Goal: Transaction & Acquisition: Purchase product/service

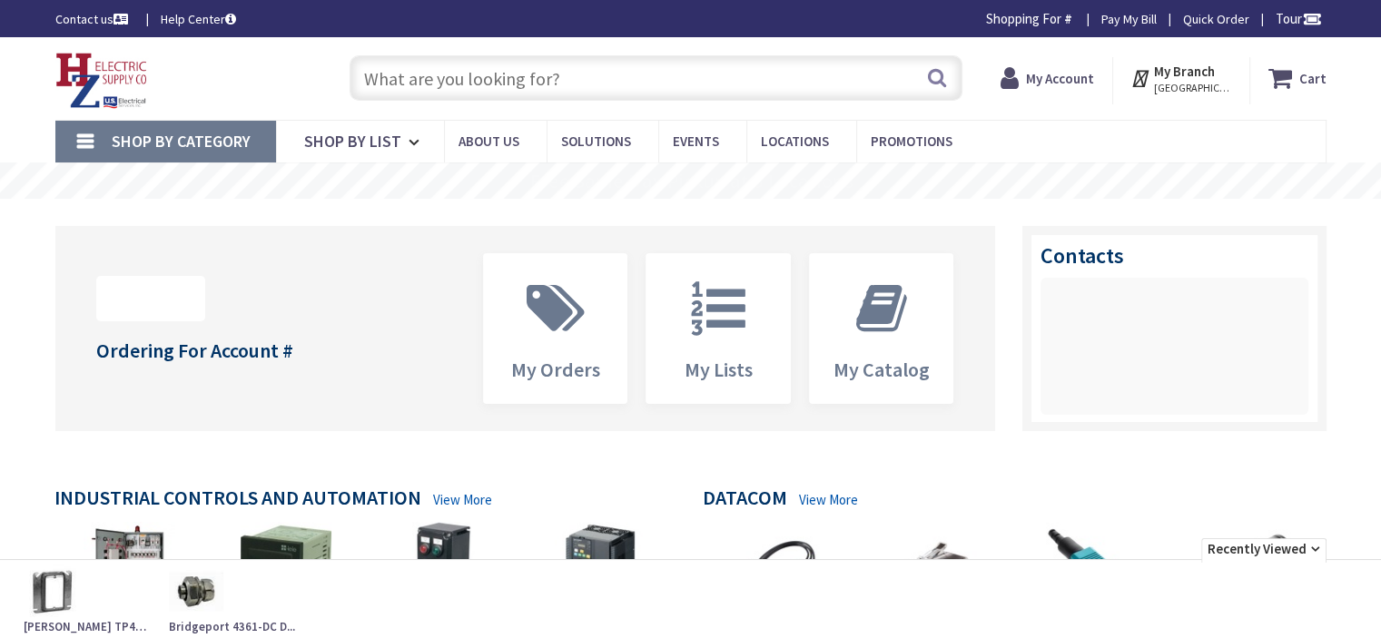
click at [592, 68] on input "text" at bounding box center [656, 77] width 613 height 45
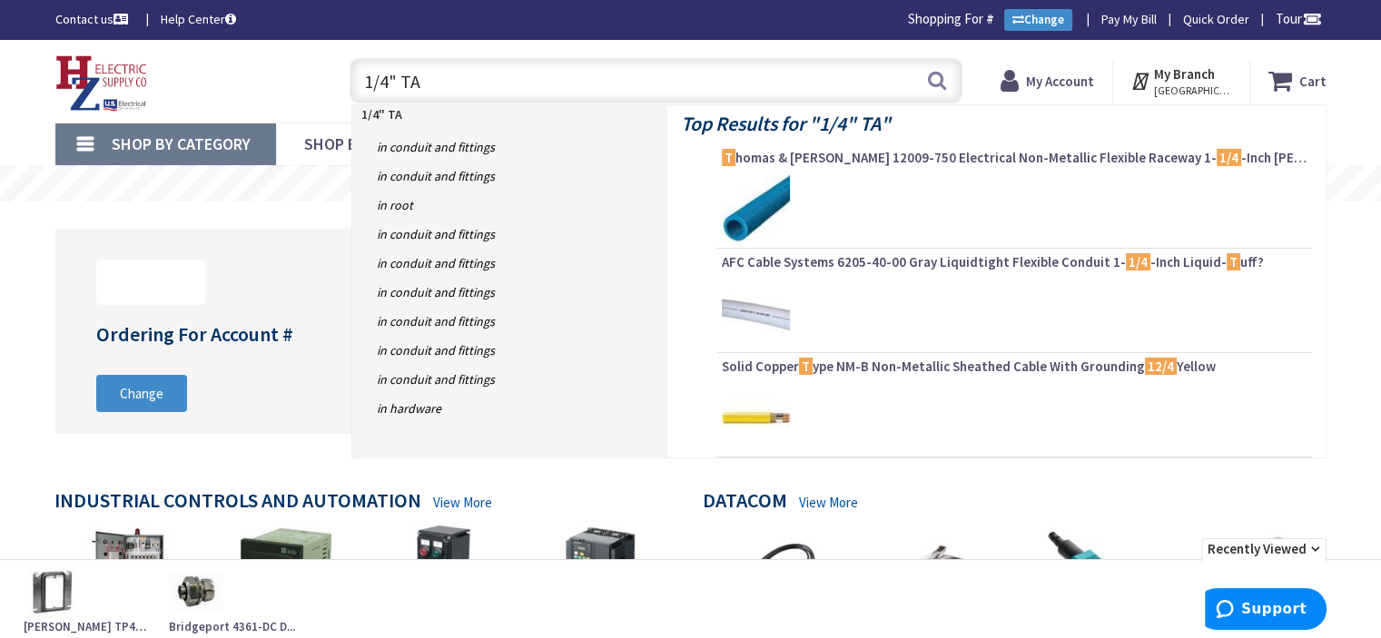
type input "1/4" TAP"
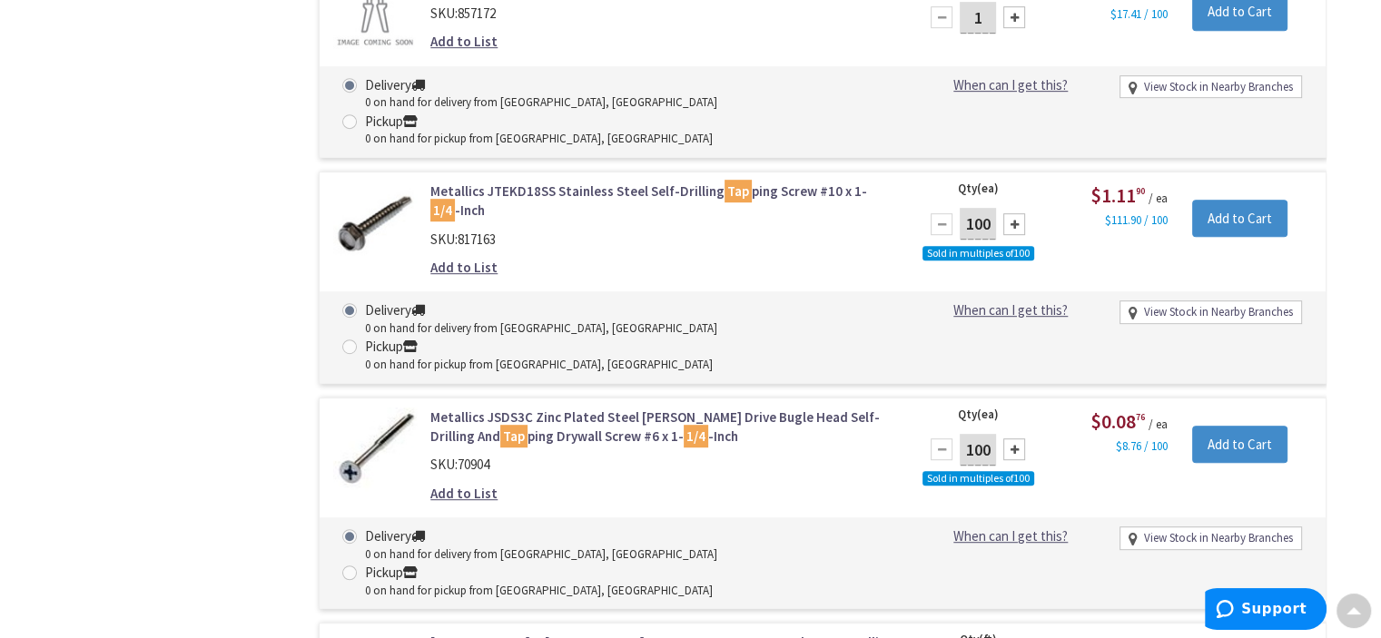
scroll to position [7809, 0]
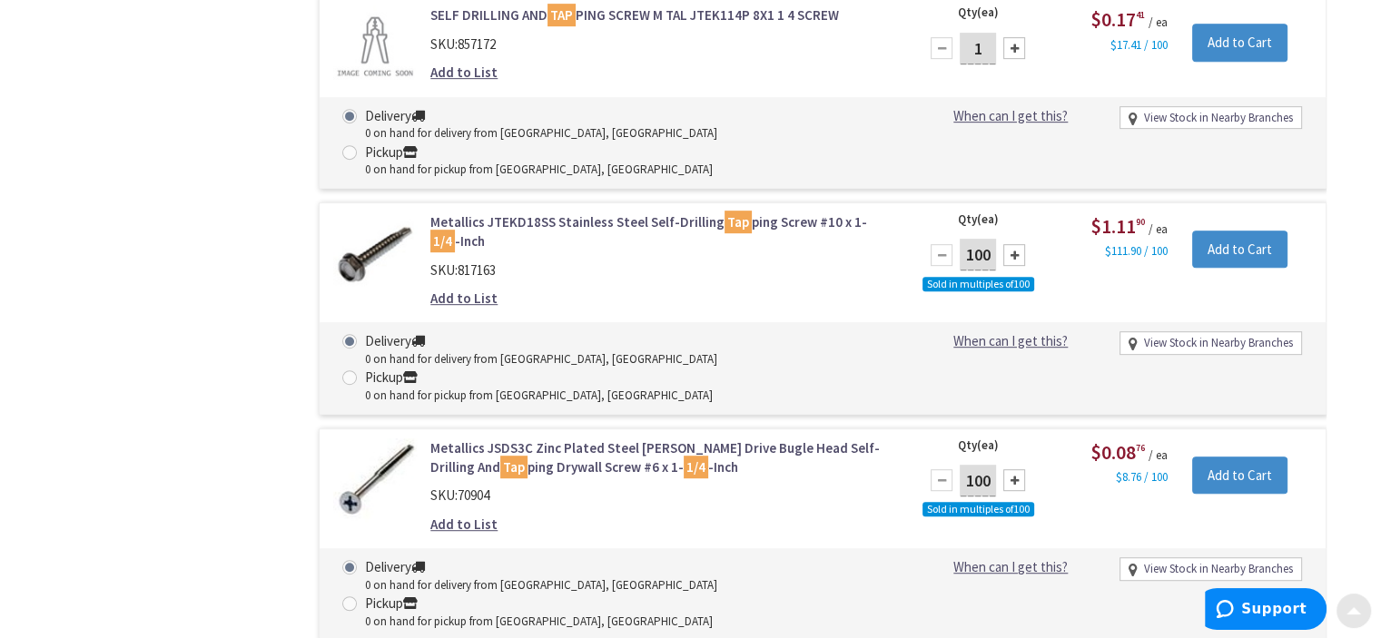
click at [1344, 613] on div at bounding box center [1353, 611] width 36 height 36
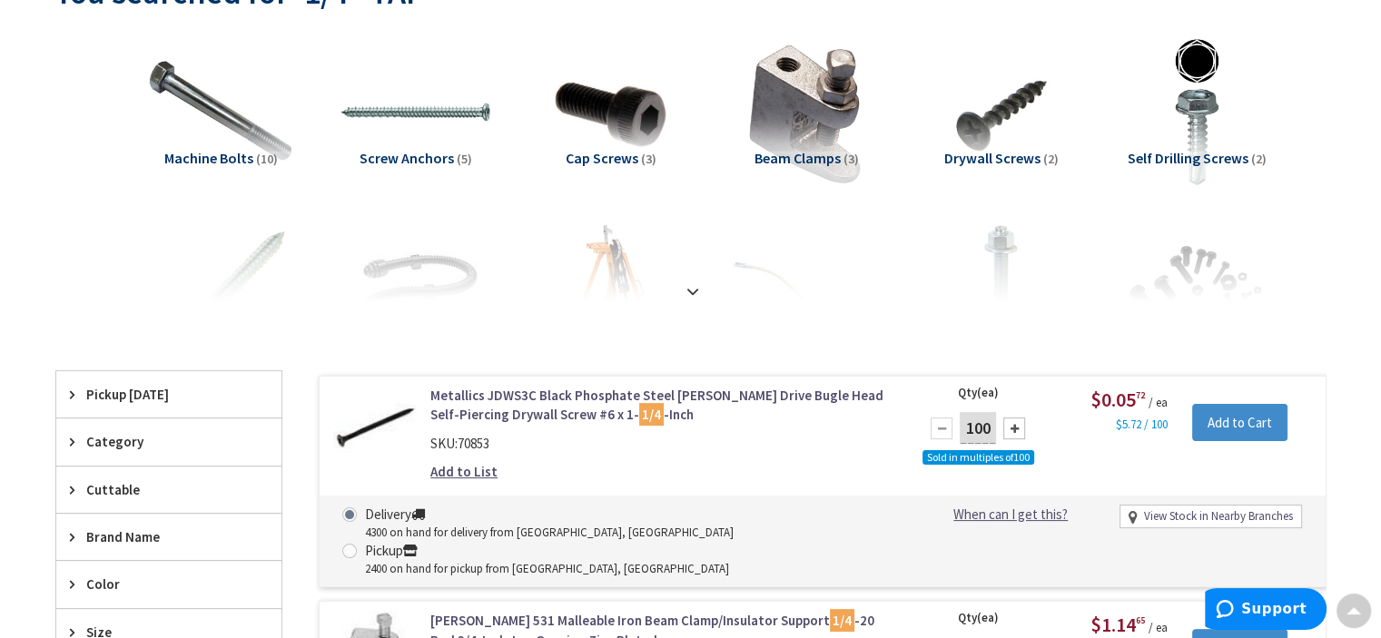
scroll to position [272, 0]
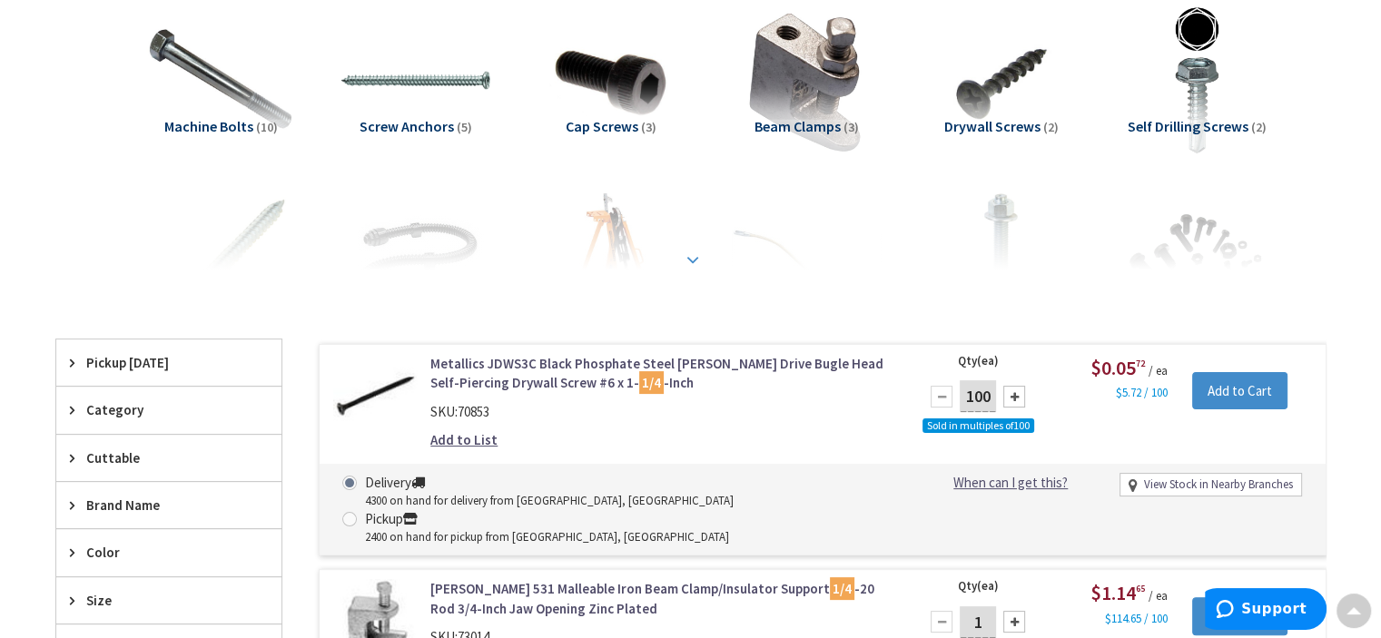
click at [691, 257] on strong at bounding box center [693, 251] width 22 height 20
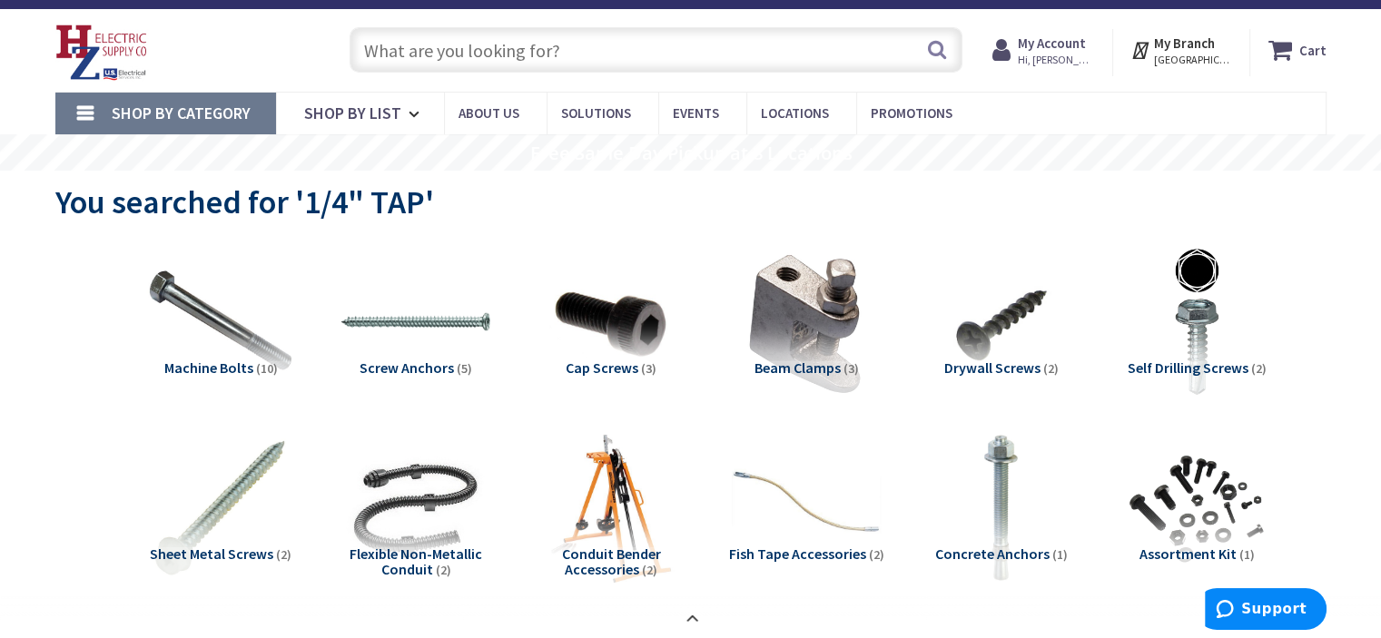
scroll to position [0, 0]
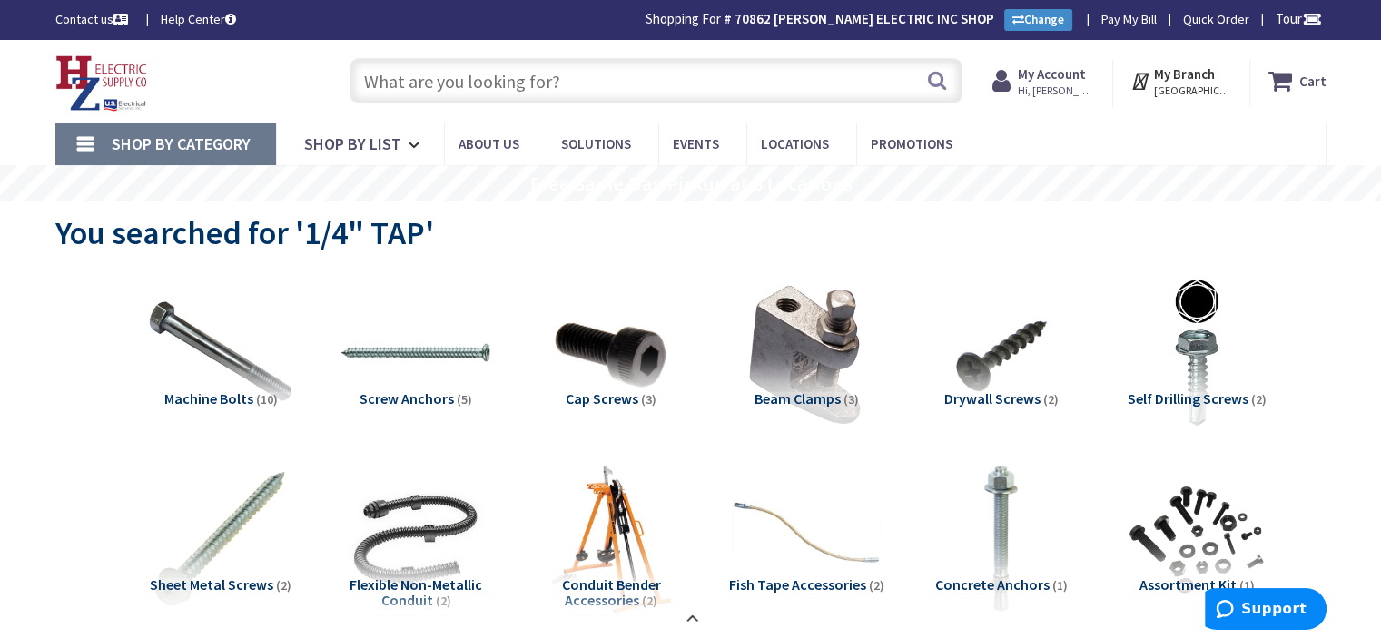
click at [403, 73] on input "text" at bounding box center [656, 80] width 613 height 45
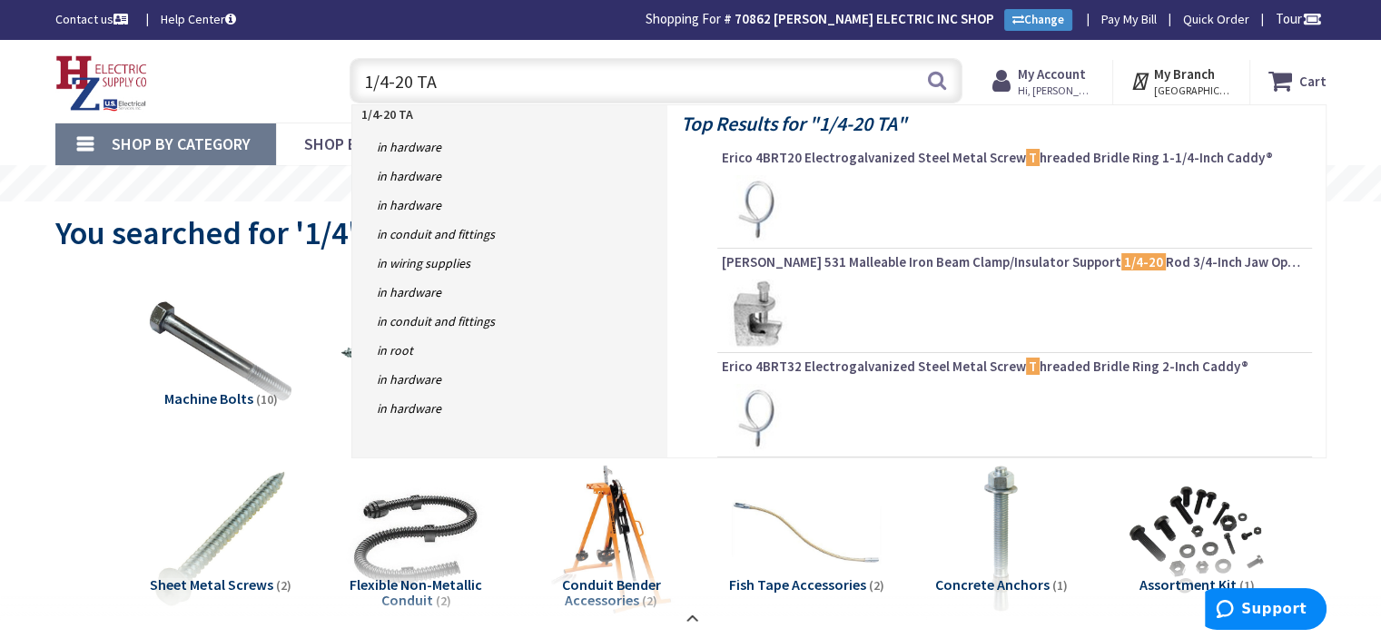
type input "1/4-20 TAP"
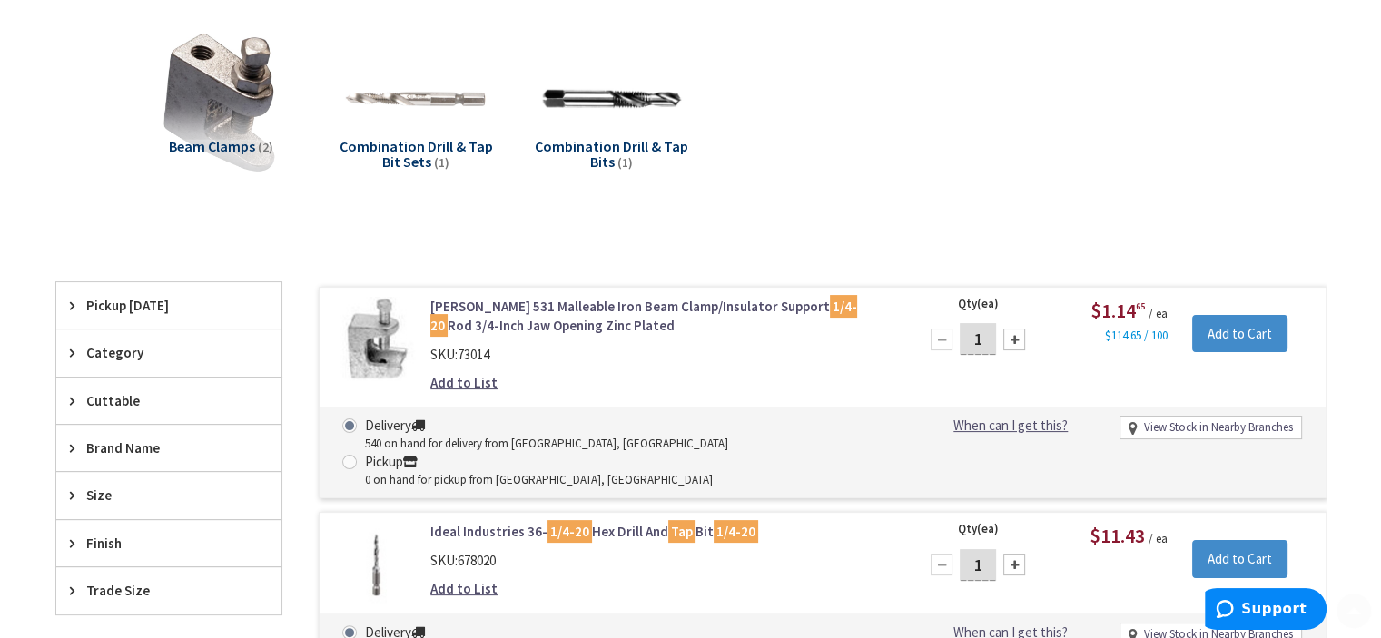
scroll to position [363, 0]
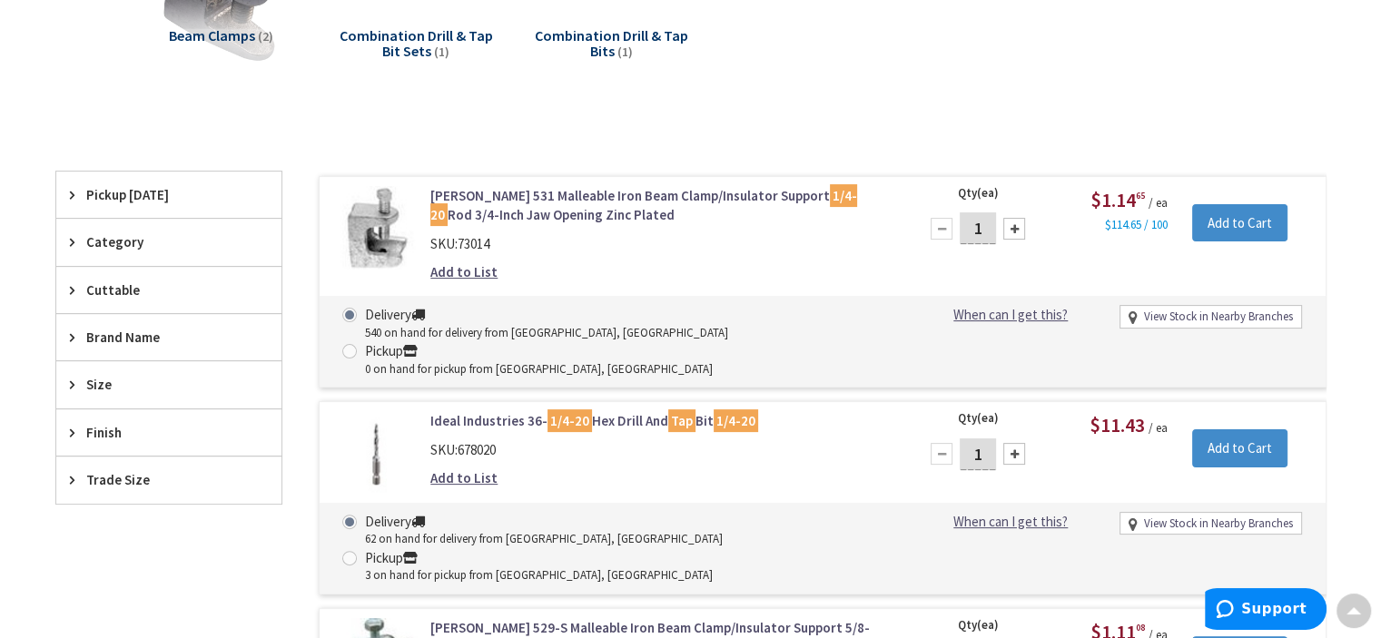
click at [97, 246] on span "Category" at bounding box center [160, 241] width 148 height 19
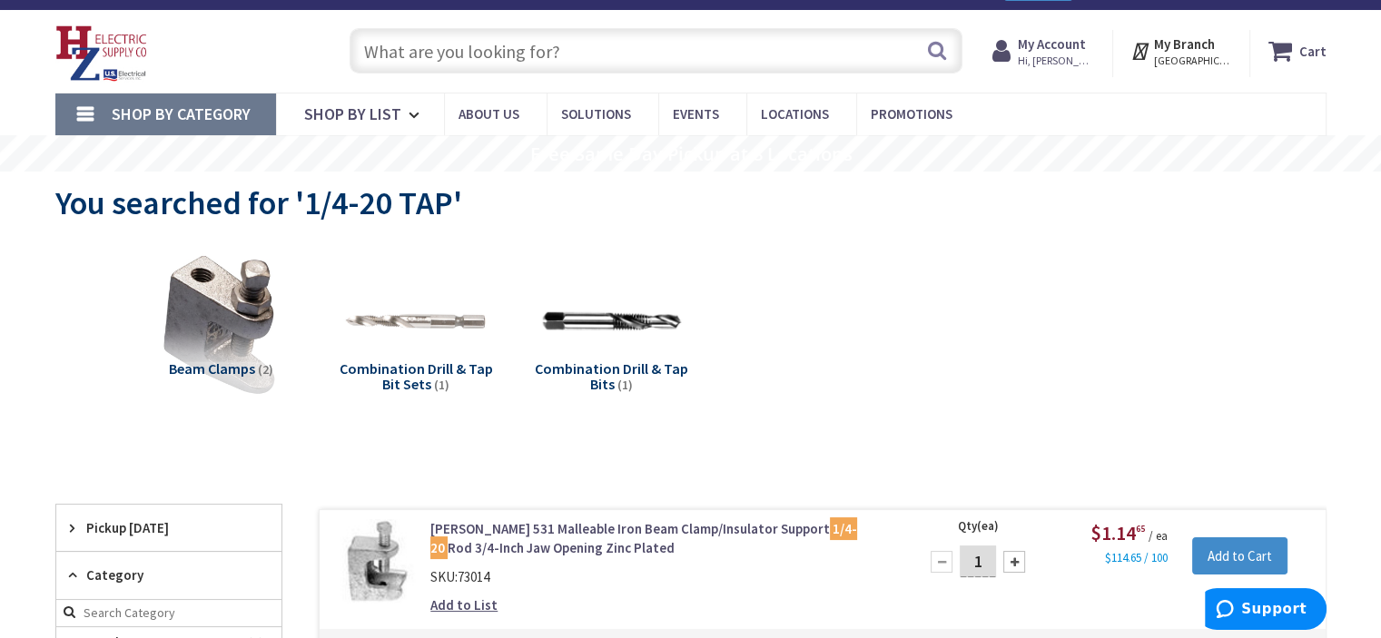
scroll to position [0, 0]
